Goal: Task Accomplishment & Management: Manage account settings

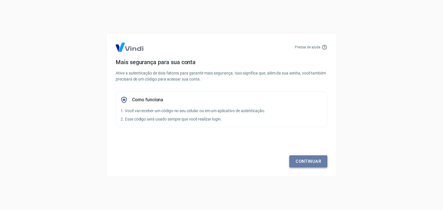
click at [314, 160] on link "Continuar" at bounding box center [308, 162] width 38 height 12
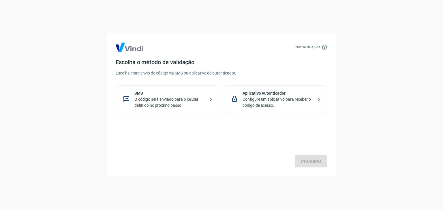
click at [188, 91] on p "SMS" at bounding box center [169, 93] width 71 height 6
click at [309, 163] on link "Próximo" at bounding box center [311, 162] width 33 height 12
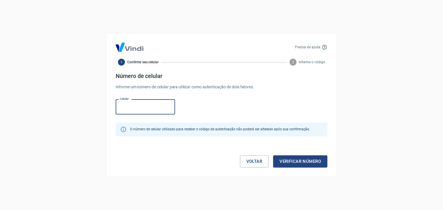
click at [126, 107] on input "Celular" at bounding box center [145, 106] width 59 height 15
type input "[PHONE_NUMBER]"
click at [203, 105] on div "Celular [PHONE_NUMBER] Celular" at bounding box center [222, 106] width 212 height 19
click at [286, 162] on button "Verificar número" at bounding box center [300, 162] width 54 height 12
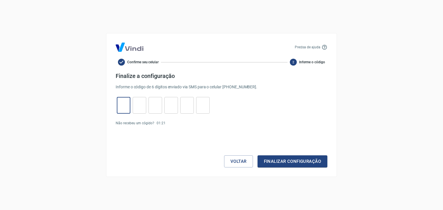
click at [123, 111] on input "tel" at bounding box center [124, 105] width 14 height 12
type input "8"
type input "6"
type input "0"
type input "3"
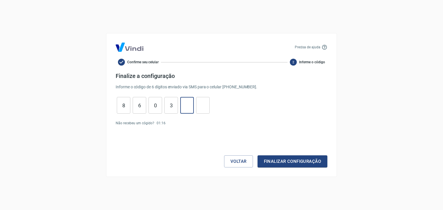
type input "8"
type input "4"
click at [286, 160] on button "Finalizar configuração" at bounding box center [292, 162] width 70 height 12
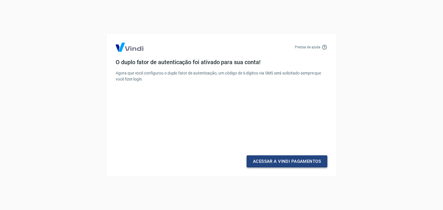
click at [280, 158] on link "Acessar a Vindi Pagamentos" at bounding box center [286, 162] width 81 height 12
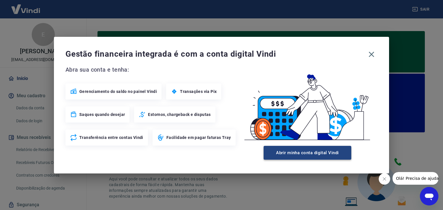
click at [302, 152] on button "Abrir minha conta digital Vindi" at bounding box center [307, 153] width 88 height 14
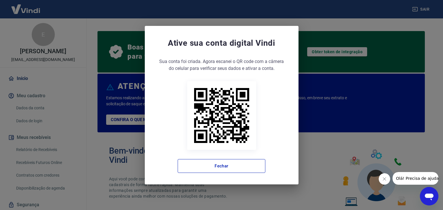
drag, startPoint x: 271, startPoint y: 107, endPoint x: 273, endPoint y: 121, distance: 13.9
click at [271, 107] on div "Sua conta foi criada. Agora clique no botão abaixo para verificar seus dados e …" at bounding box center [221, 115] width 131 height 115
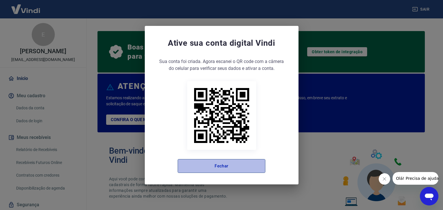
click at [257, 165] on button "Fechar" at bounding box center [222, 166] width 88 height 14
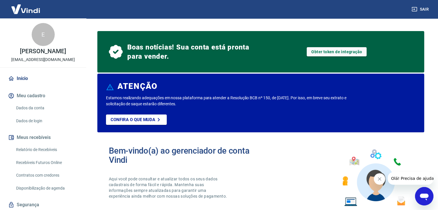
click at [128, 14] on div "Sair" at bounding box center [219, 9] width 438 height 18
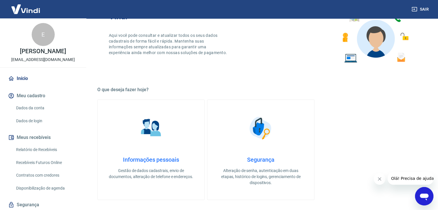
scroll to position [144, 0]
click at [26, 102] on button "Meu cadastro" at bounding box center [43, 96] width 72 height 13
click at [380, 178] on icon "Fechar mensagem da empresa" at bounding box center [380, 179] width 5 height 5
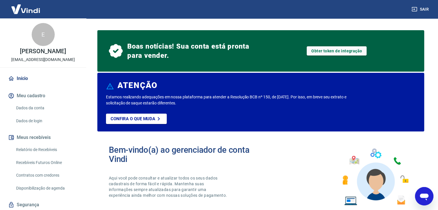
scroll to position [0, 0]
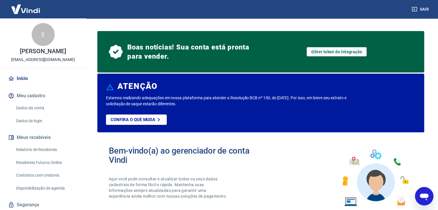
click at [426, 9] on button "Sair" at bounding box center [421, 9] width 21 height 11
